Goal: Check status: Check status

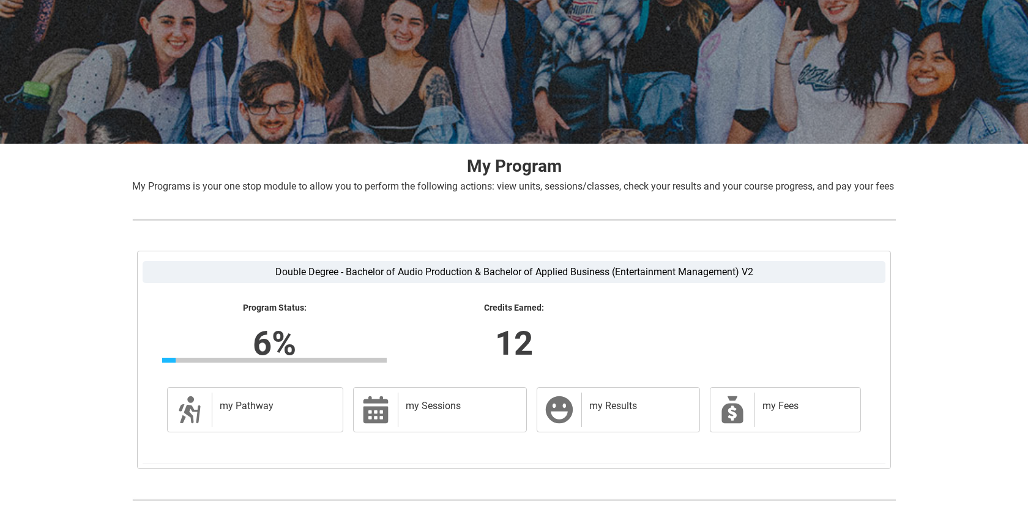
scroll to position [171, 0]
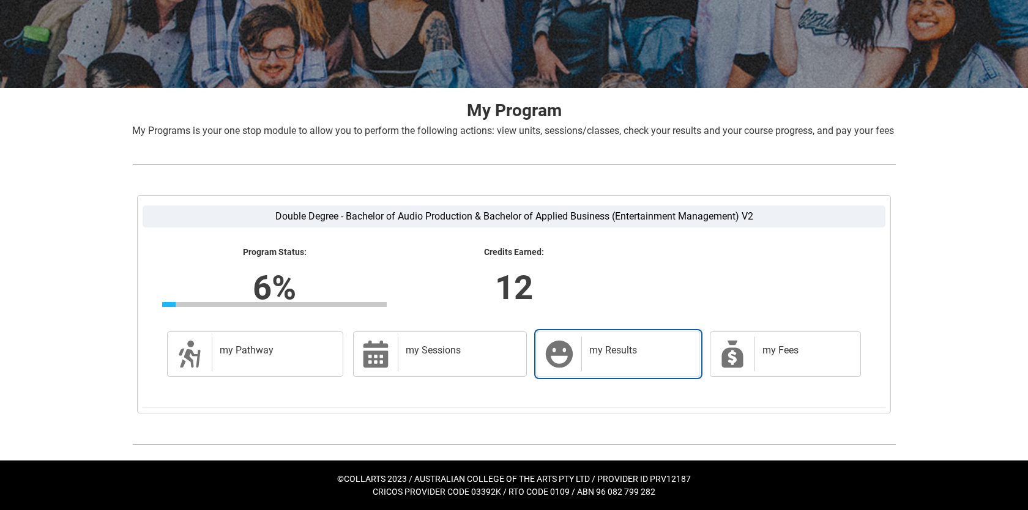
click at [574, 349] on link "my Results my Results" at bounding box center [617, 354] width 163 height 45
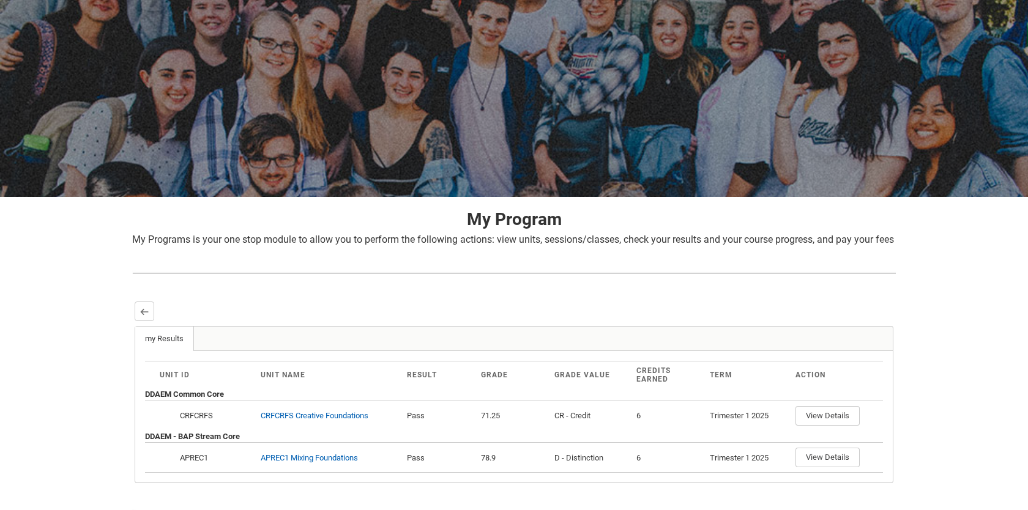
scroll to position [0, 0]
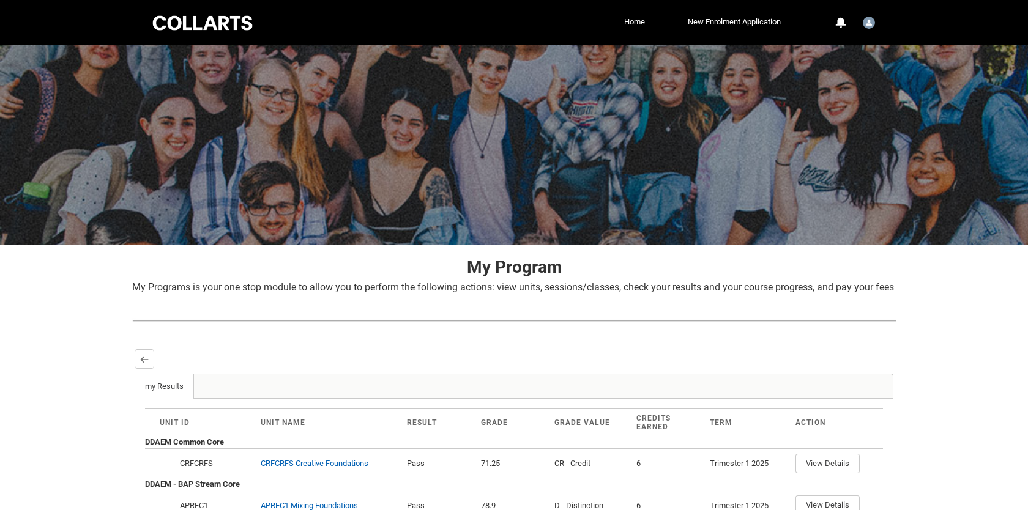
click at [199, 35] on div "Collarts Education Community Home New Enrolment Application More 0 Notification…" at bounding box center [513, 22] width 727 height 45
click at [180, 28] on div at bounding box center [202, 22] width 104 height 19
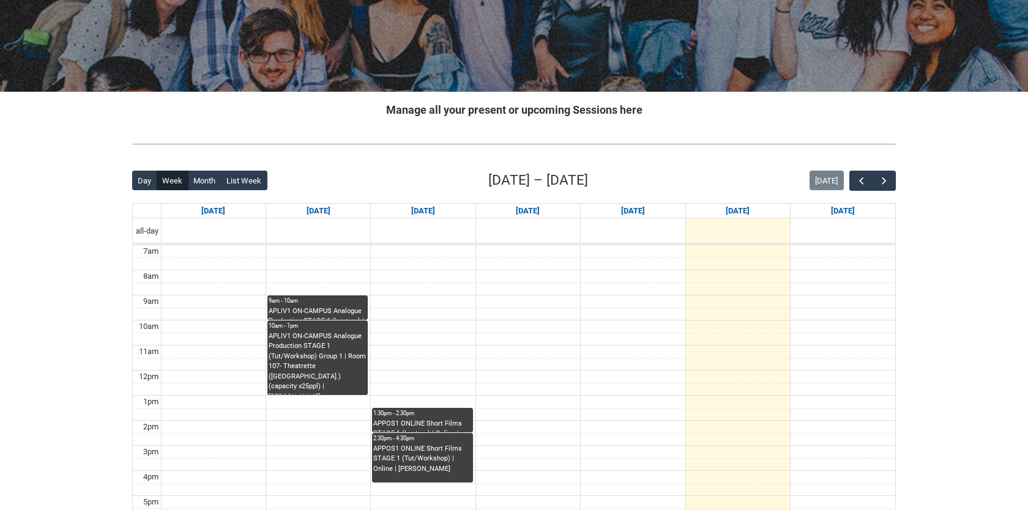
scroll to position [109, 0]
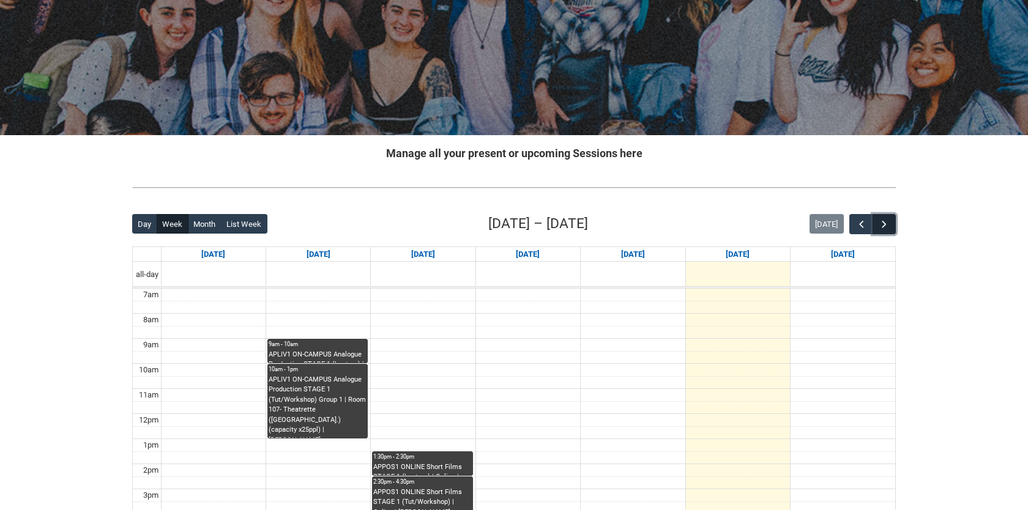
click at [878, 224] on span "button" at bounding box center [884, 224] width 12 height 12
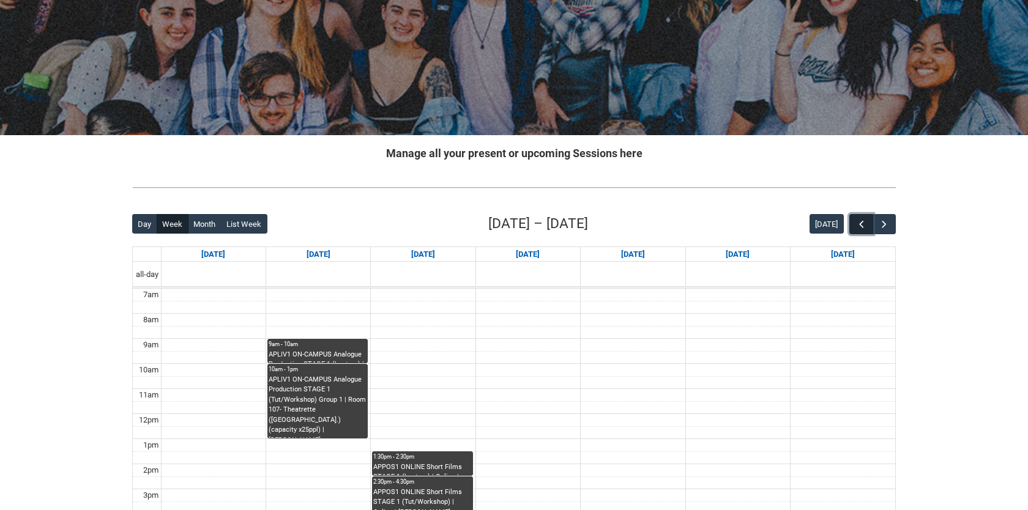
click at [864, 226] on span "button" at bounding box center [861, 224] width 12 height 12
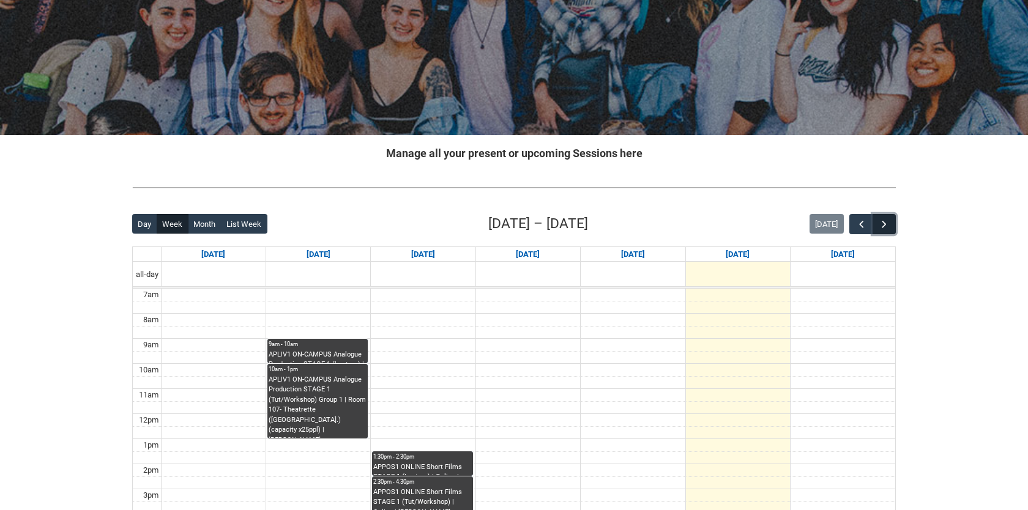
click at [889, 226] on span "button" at bounding box center [884, 224] width 12 height 12
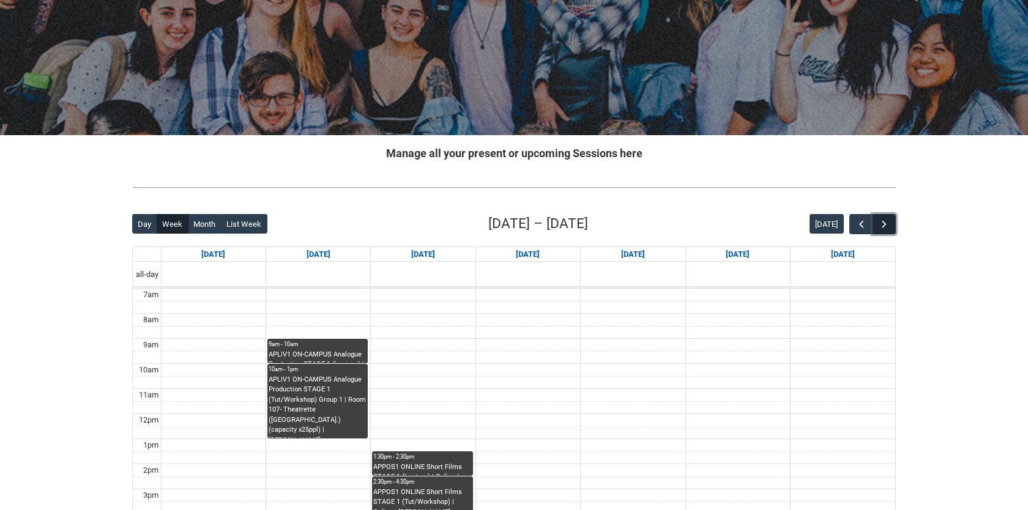
click at [889, 226] on span "button" at bounding box center [884, 224] width 12 height 12
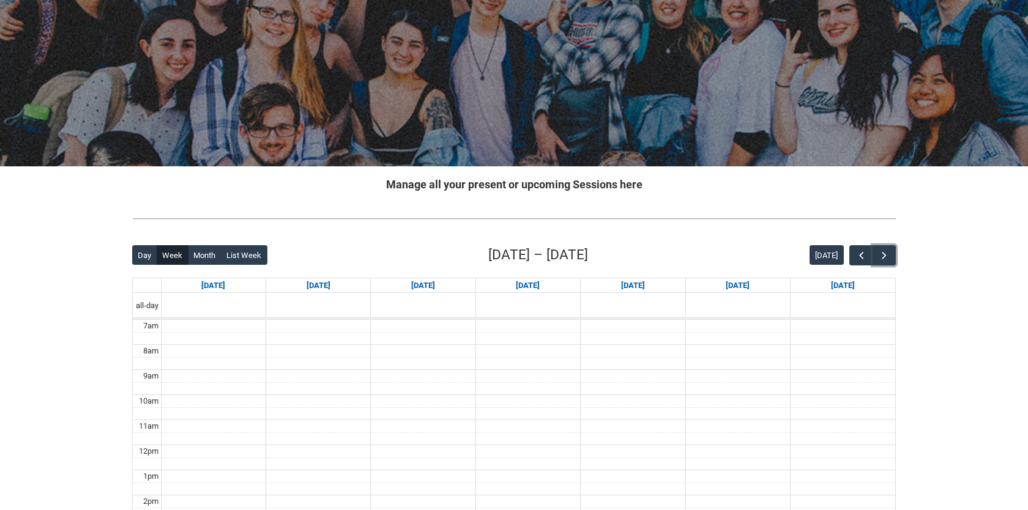
scroll to position [67, 0]
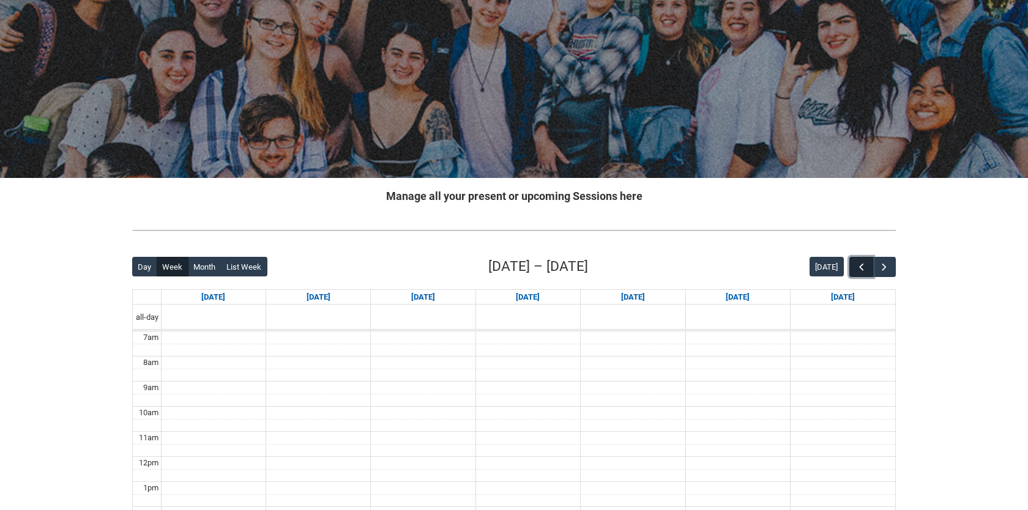
click at [861, 270] on span "button" at bounding box center [861, 267] width 12 height 12
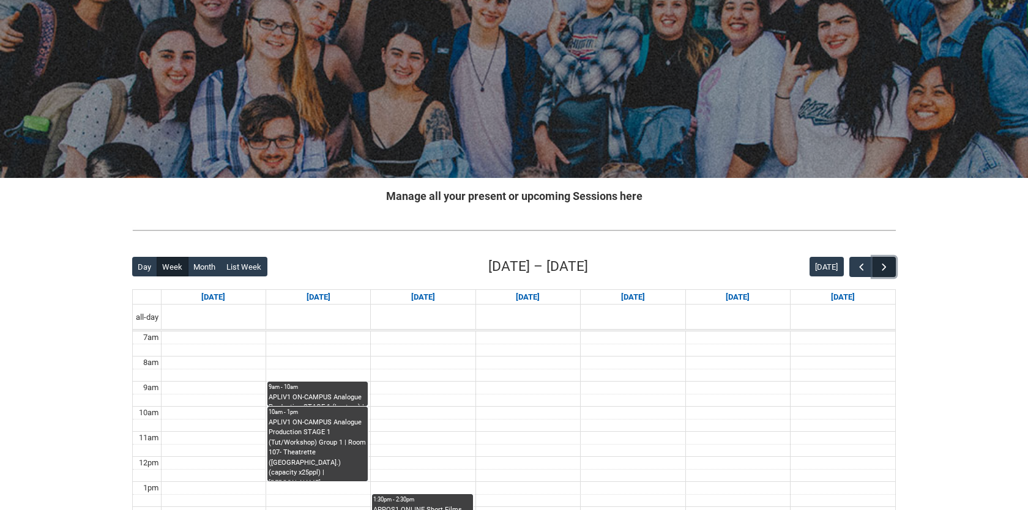
click at [885, 270] on span "button" at bounding box center [884, 267] width 12 height 12
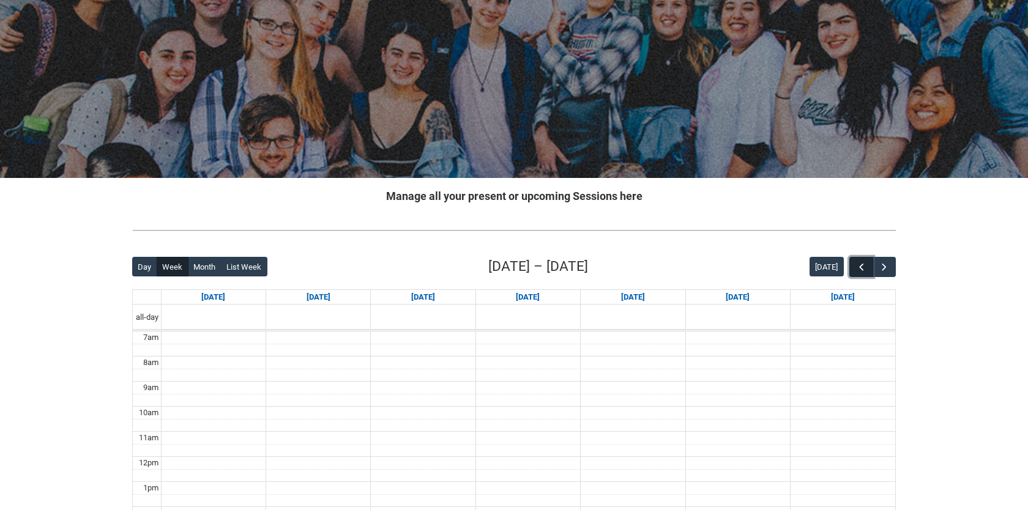
click at [865, 267] on span "button" at bounding box center [861, 267] width 12 height 12
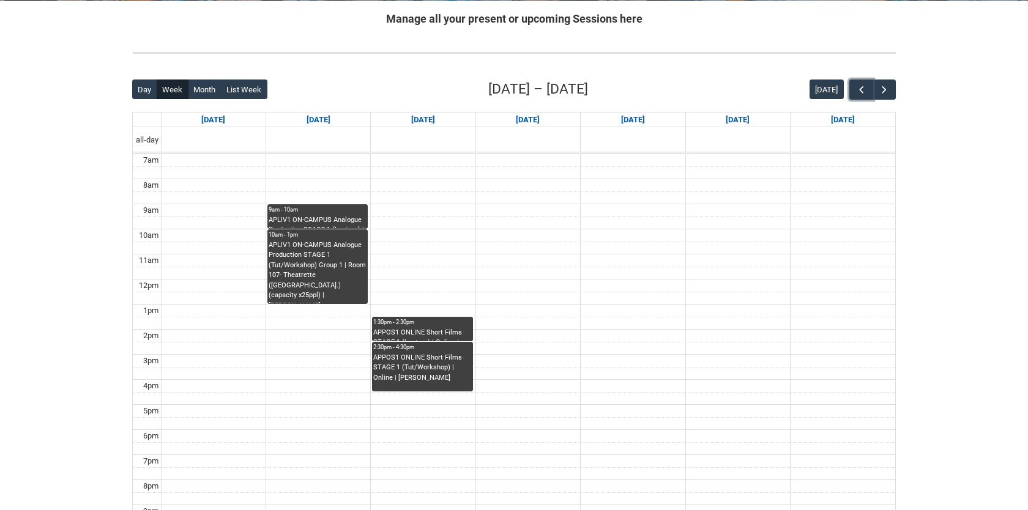
scroll to position [256, 0]
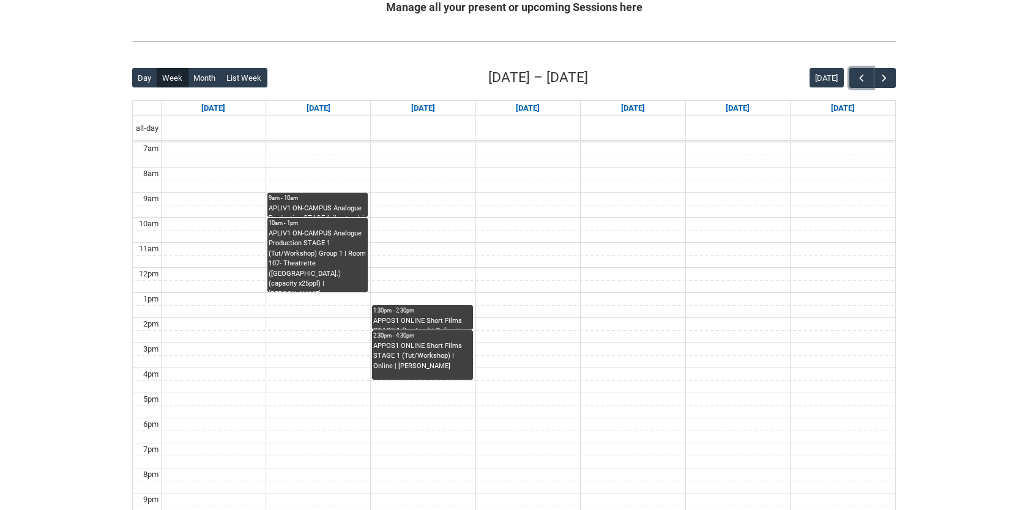
click at [409, 352] on div "APPOS1 ONLINE Short Films STAGE 1 (Tut/Workshop) | Online | [PERSON_NAME]" at bounding box center [422, 356] width 98 height 31
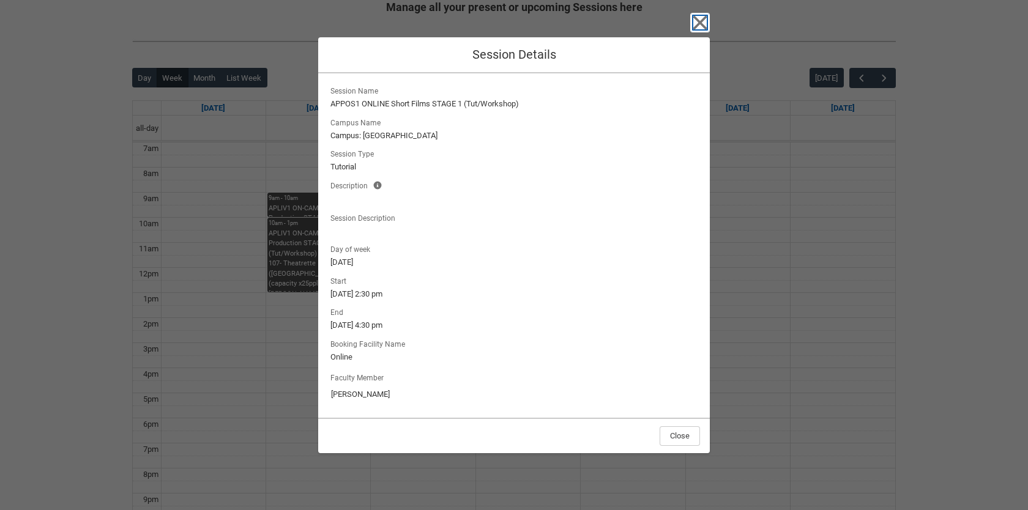
click at [699, 32] on icon "button" at bounding box center [700, 23] width 20 height 20
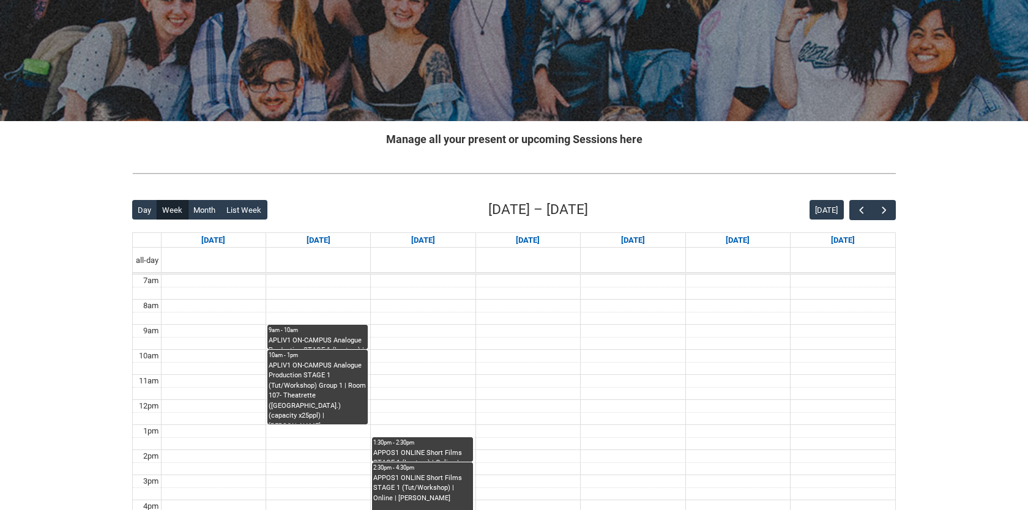
scroll to position [93, 0]
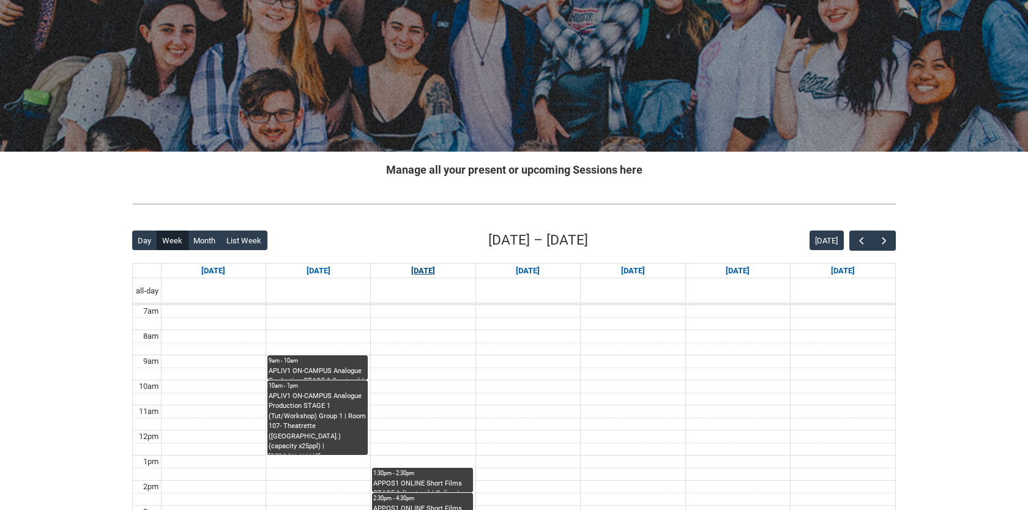
click at [420, 268] on link "[DATE]" at bounding box center [423, 271] width 29 height 15
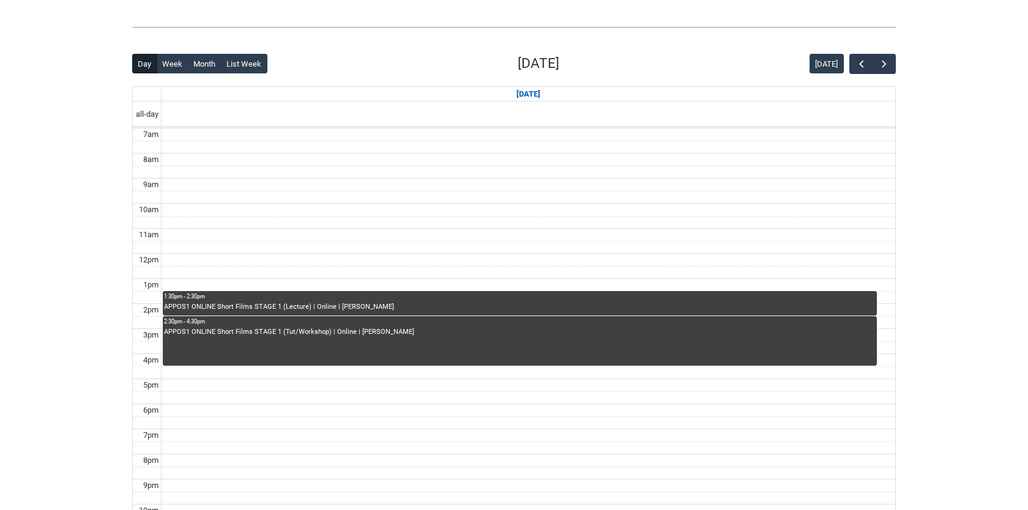
scroll to position [270, 0]
